Goal: Information Seeking & Learning: Learn about a topic

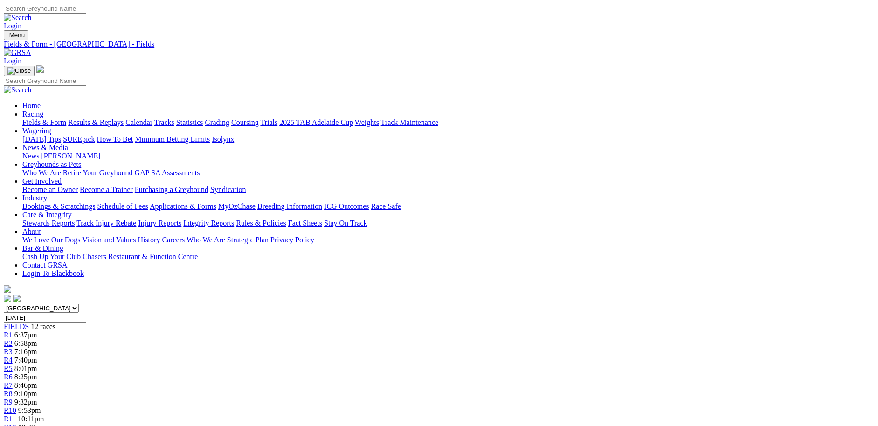
scroll to position [638, 0]
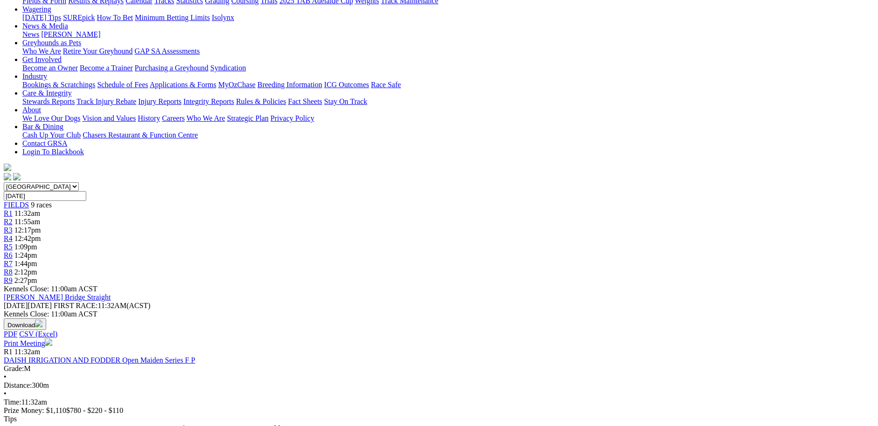
scroll to position [128, 0]
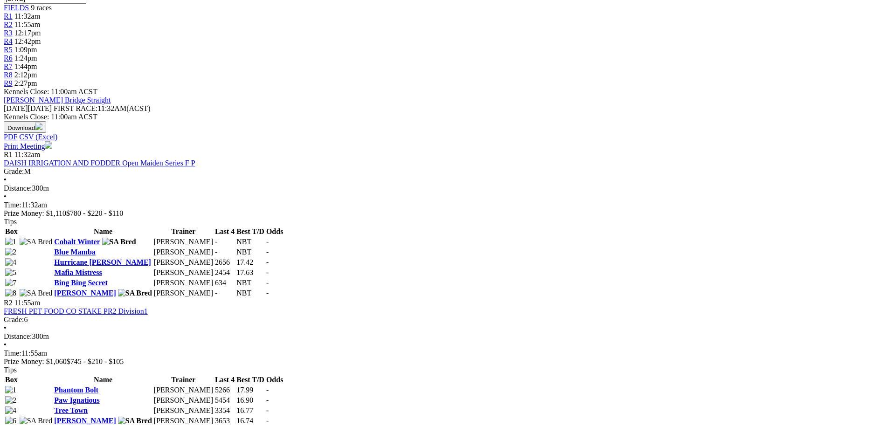
scroll to position [319, 0]
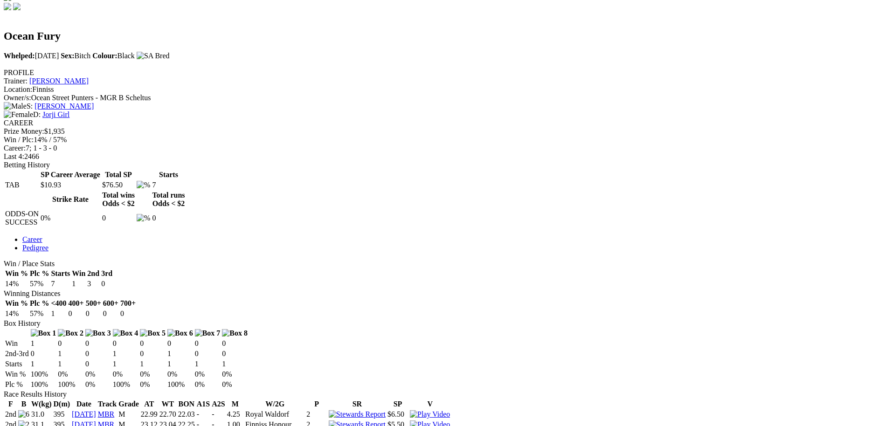
scroll to position [292, 0]
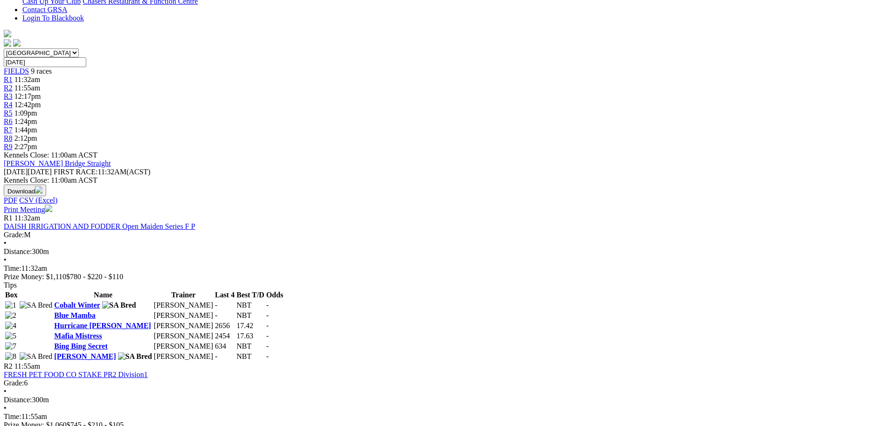
scroll to position [255, 0]
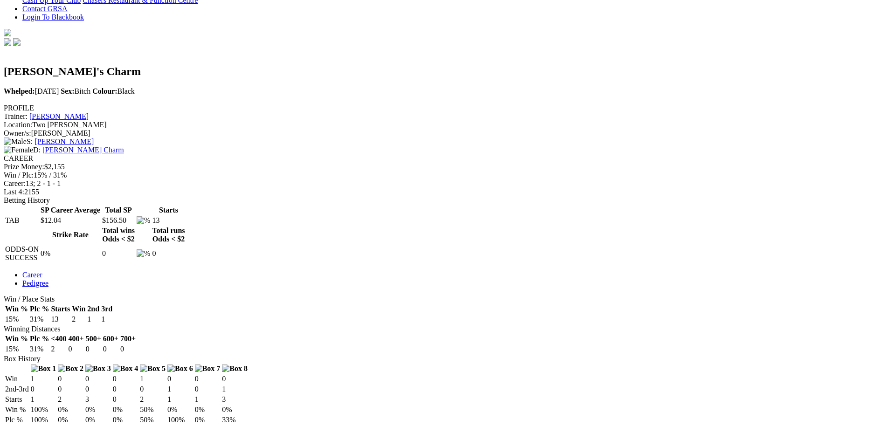
scroll to position [256, 0]
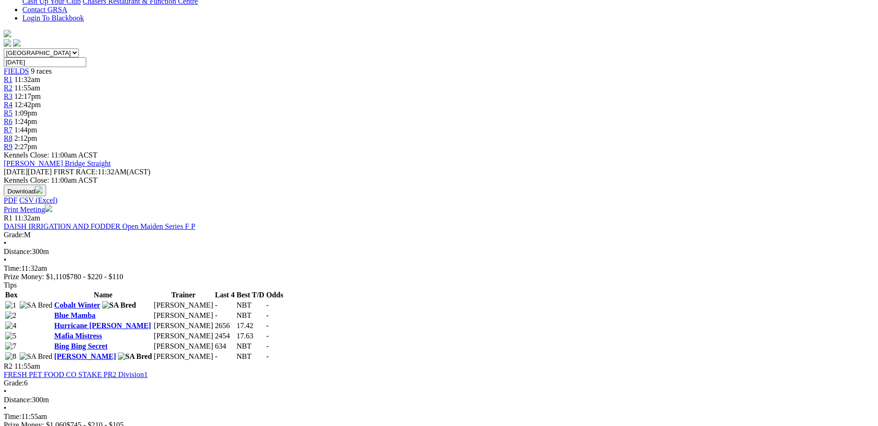
scroll to position [255, 0]
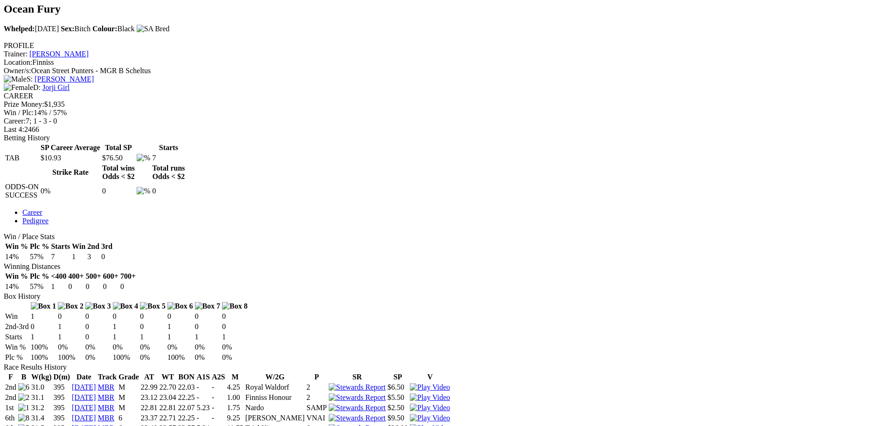
scroll to position [319, 0]
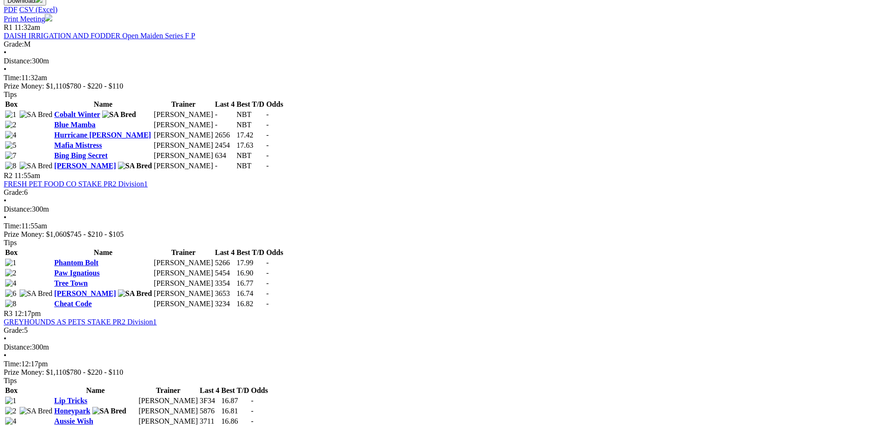
scroll to position [447, 0]
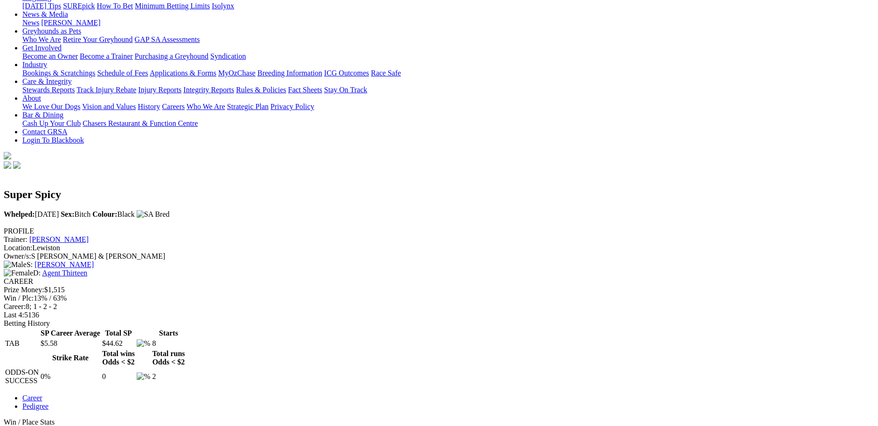
scroll to position [128, 0]
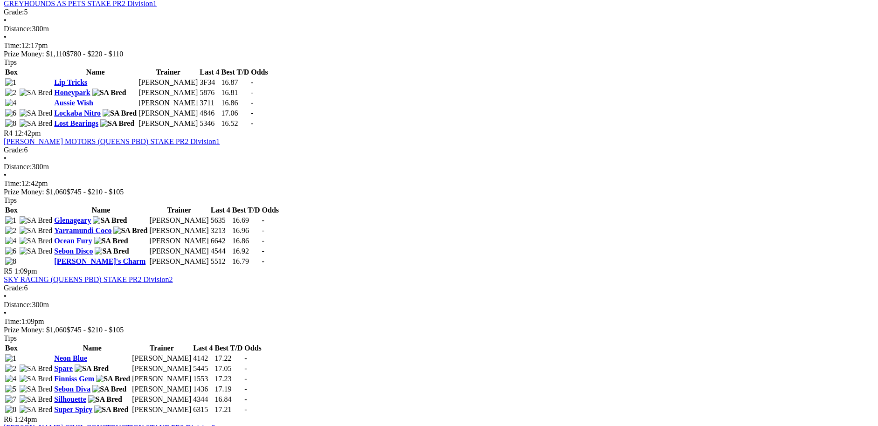
scroll to position [767, 0]
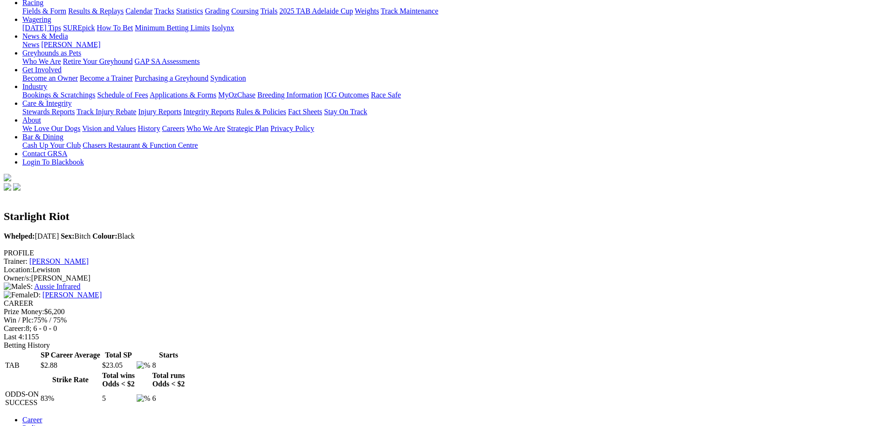
scroll to position [140, 0]
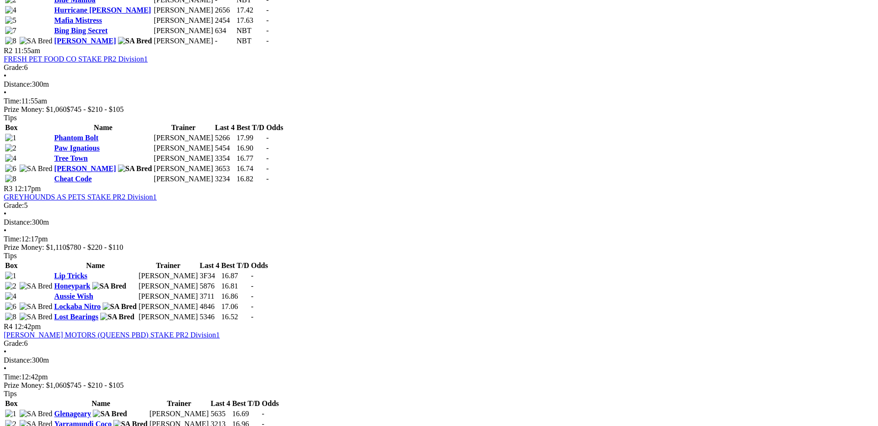
scroll to position [575, 0]
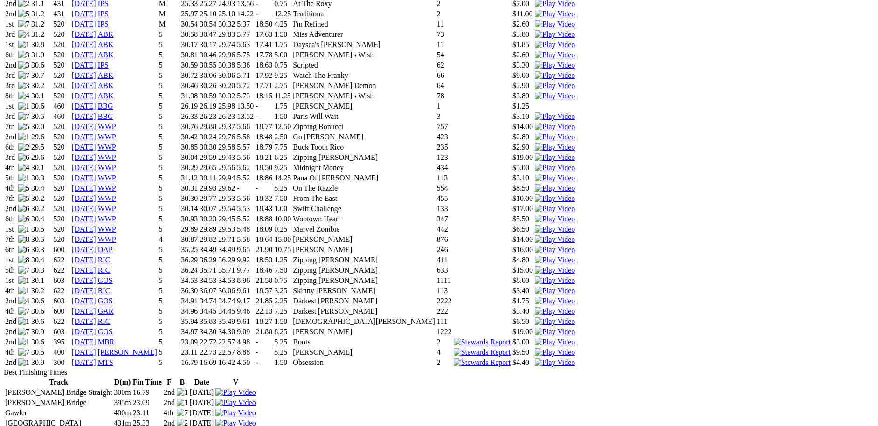
scroll to position [703, 0]
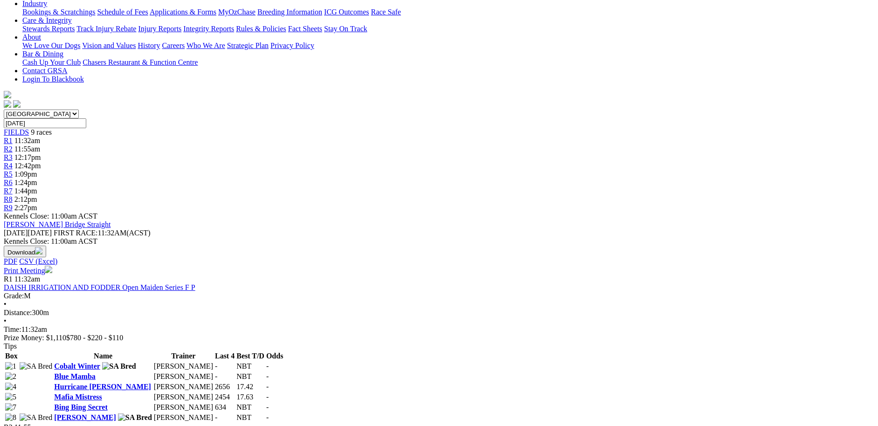
scroll to position [192, 0]
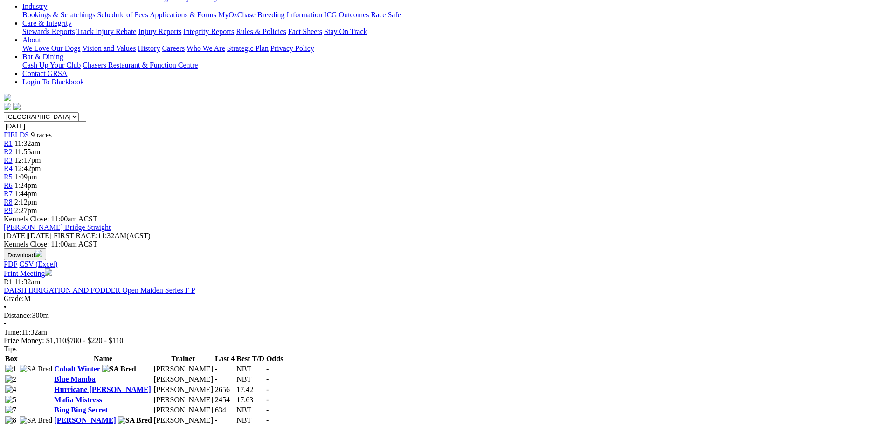
click at [102, 396] on link "Mafia Mistress" at bounding box center [78, 400] width 48 height 8
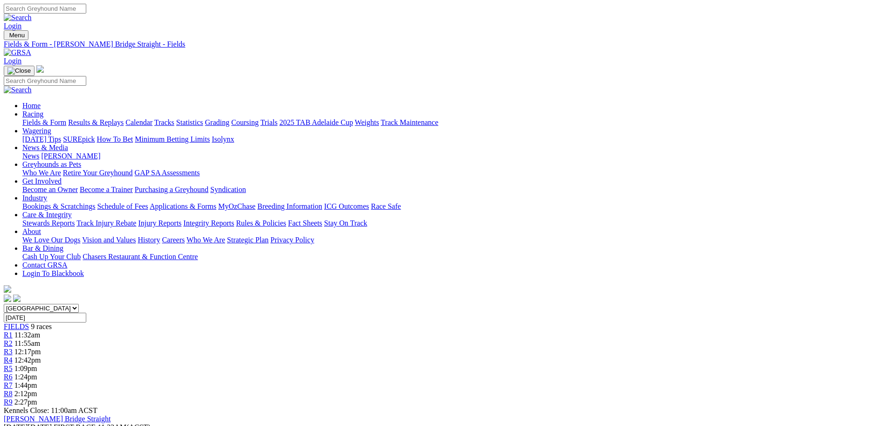
click at [66, 118] on link "Fields & Form" at bounding box center [44, 122] width 44 height 8
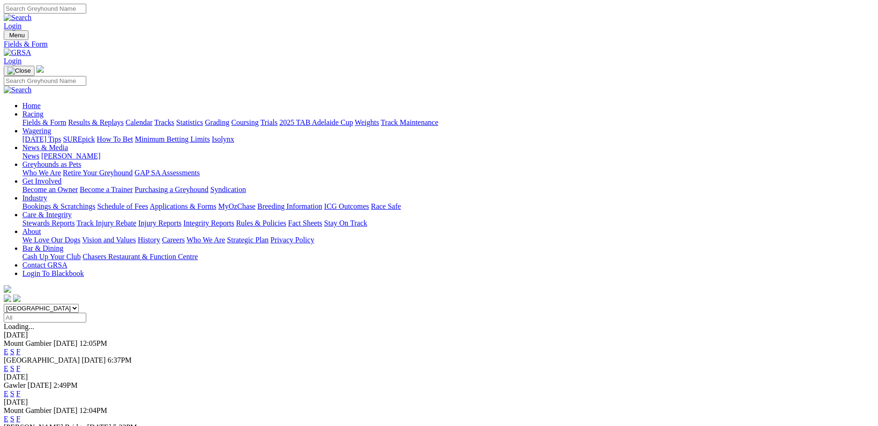
scroll to position [105, 0]
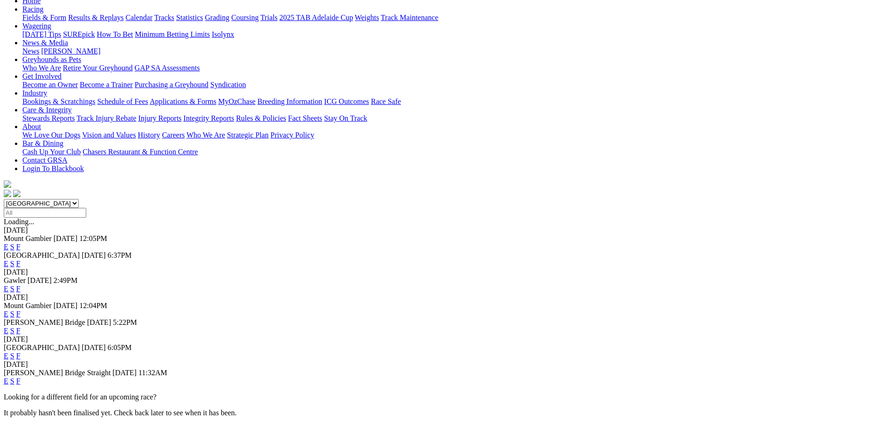
drag, startPoint x: 560, startPoint y: 252, endPoint x: 542, endPoint y: 245, distance: 18.8
click at [21, 327] on link "F" at bounding box center [18, 331] width 4 height 8
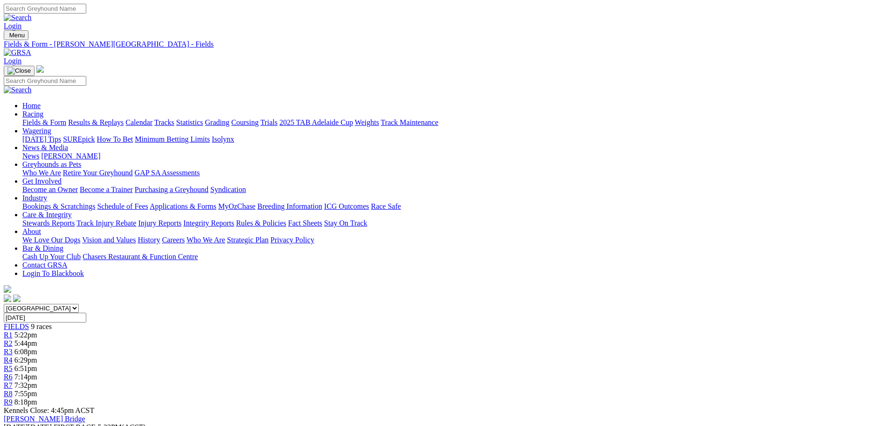
click at [47, 194] on link "Industry" at bounding box center [34, 198] width 25 height 8
click at [152, 118] on link "Calendar" at bounding box center [138, 122] width 27 height 8
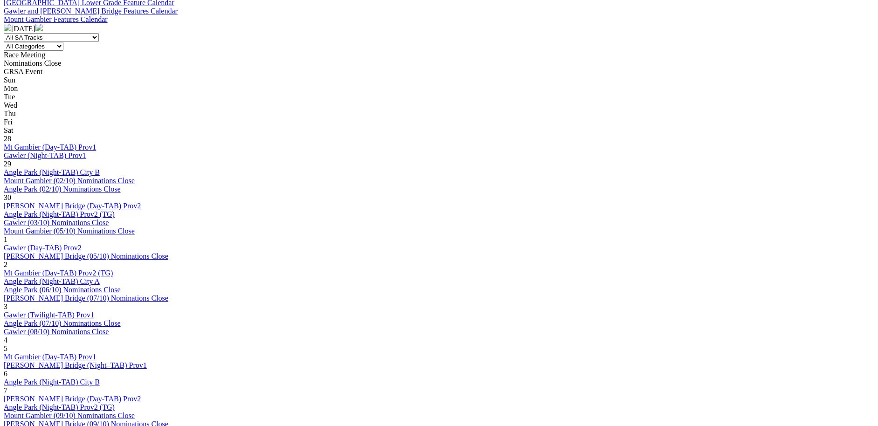
scroll to position [383, 0]
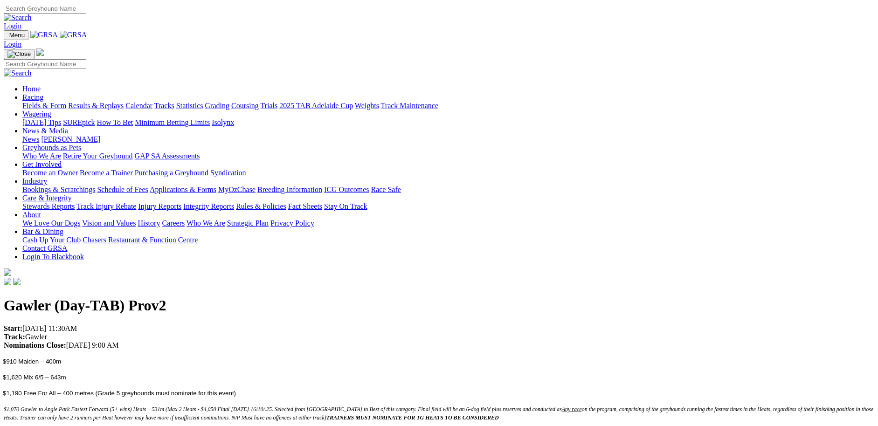
click at [47, 177] on link "Industry" at bounding box center [34, 181] width 25 height 8
click at [95, 185] on link "Bookings & Scratchings" at bounding box center [58, 189] width 73 height 8
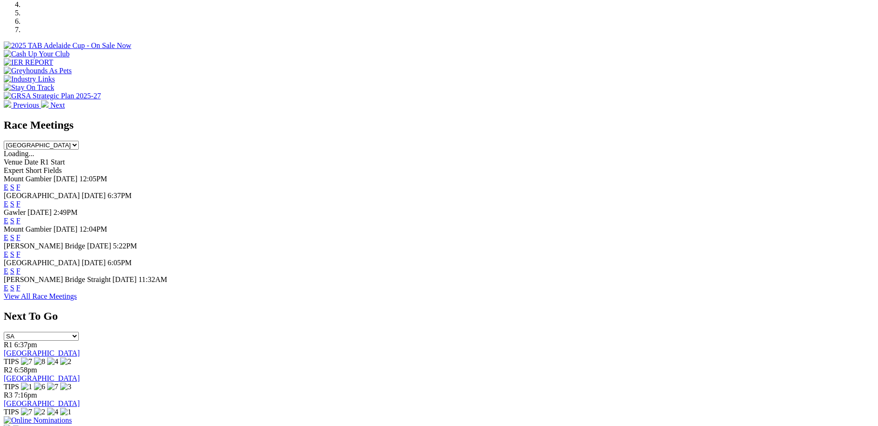
scroll to position [319, 0]
click at [21, 271] on link "F" at bounding box center [18, 271] width 4 height 8
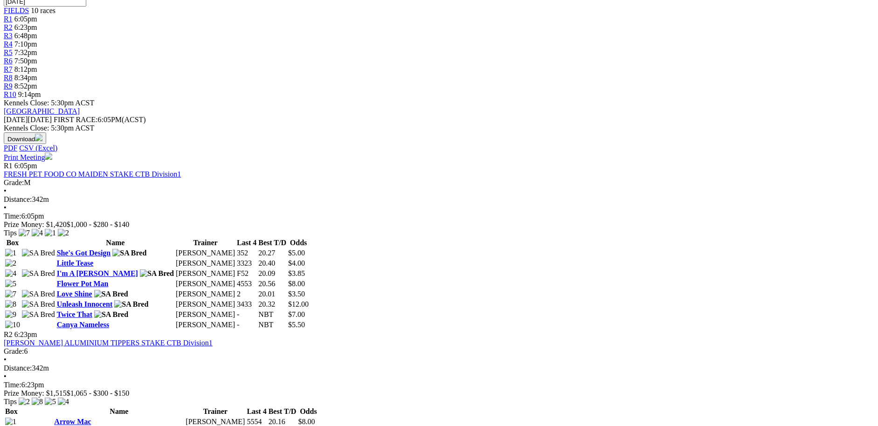
scroll to position [319, 0]
